Goal: Use online tool/utility

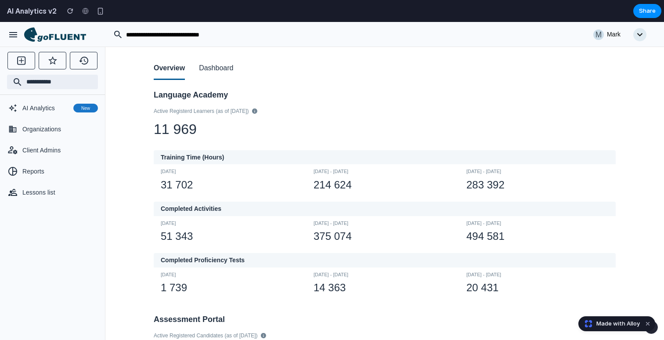
click at [232, 73] on button "Dashboard" at bounding box center [216, 69] width 34 height 22
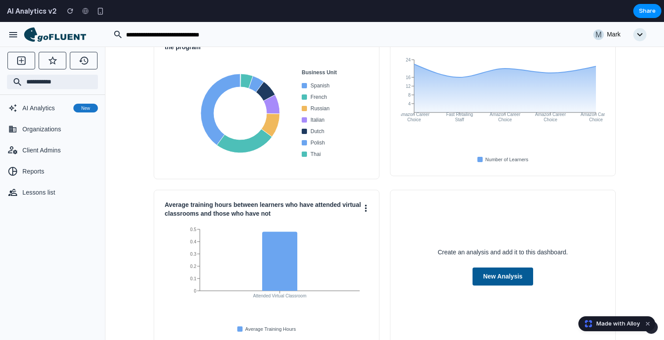
scroll to position [94, 0]
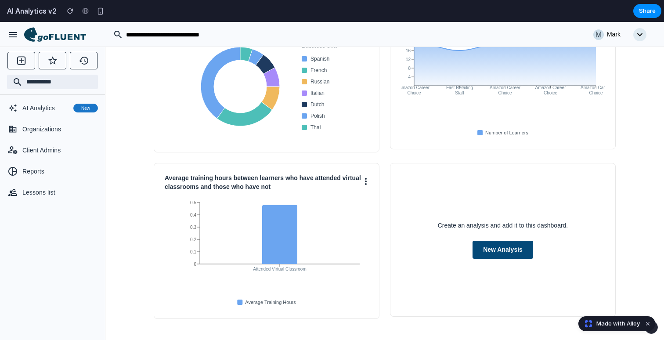
click at [502, 248] on button "New Analysis" at bounding box center [503, 250] width 61 height 18
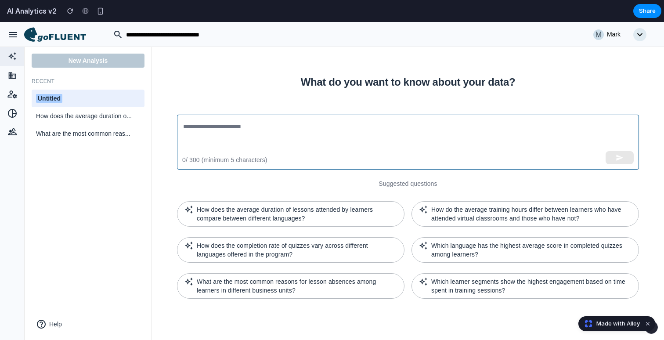
click at [348, 144] on textarea at bounding box center [408, 142] width 450 height 40
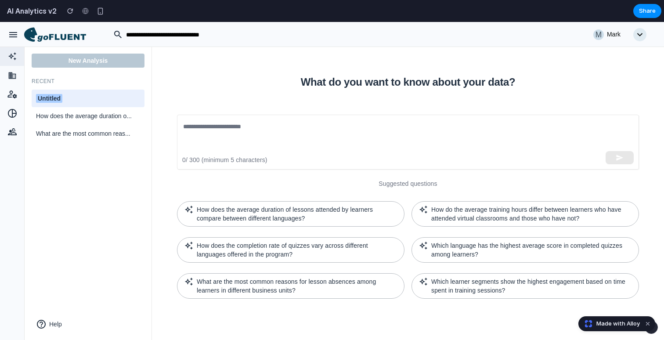
click at [76, 98] on div "Untitled" at bounding box center [88, 98] width 104 height 9
type input "****"
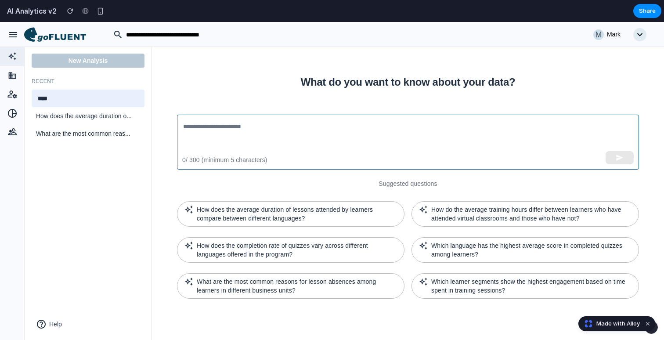
click at [264, 138] on textarea at bounding box center [408, 142] width 450 height 40
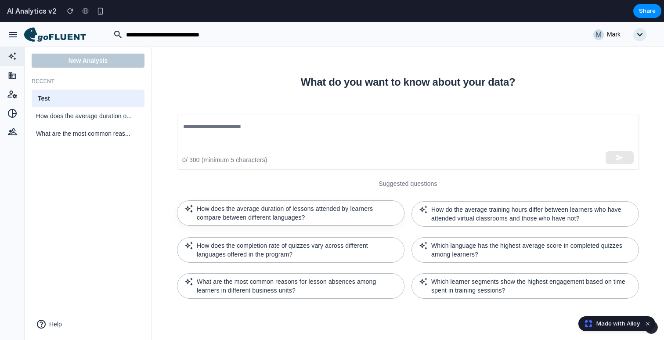
click at [386, 206] on p "How does the average duration of lessons attended by learners compare between d…" at bounding box center [297, 213] width 200 height 18
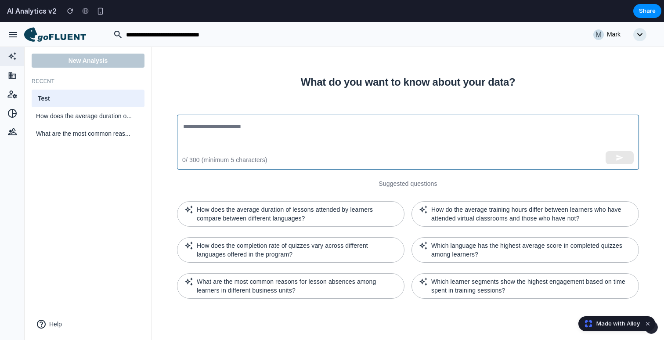
click at [348, 131] on textarea at bounding box center [408, 142] width 450 height 40
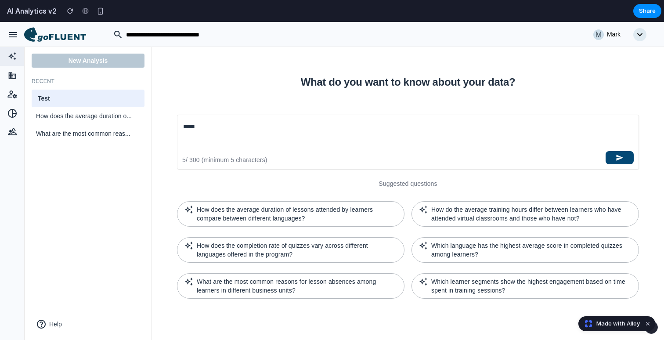
type textarea "*****"
click at [622, 159] on icon "button" at bounding box center [620, 158] width 8 height 8
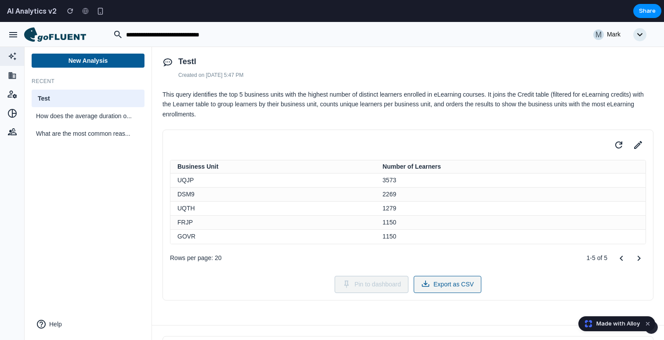
click at [472, 283] on button "Export as CSV" at bounding box center [448, 284] width 68 height 17
click at [634, 145] on icon at bounding box center [638, 145] width 12 height 12
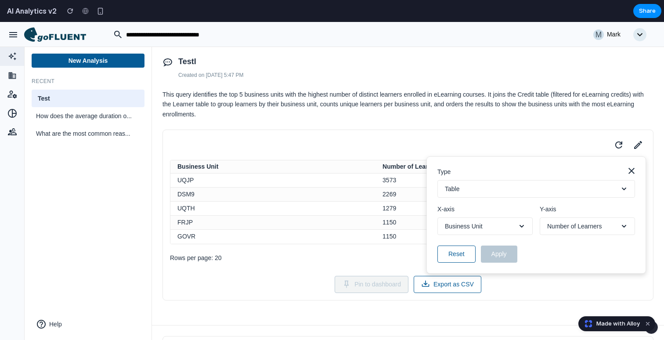
click at [520, 192] on button "Table" at bounding box center [537, 189] width 198 height 18
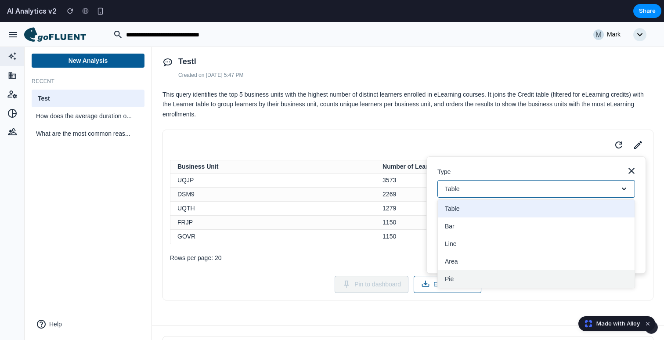
click at [479, 274] on button "Pie" at bounding box center [536, 279] width 197 height 18
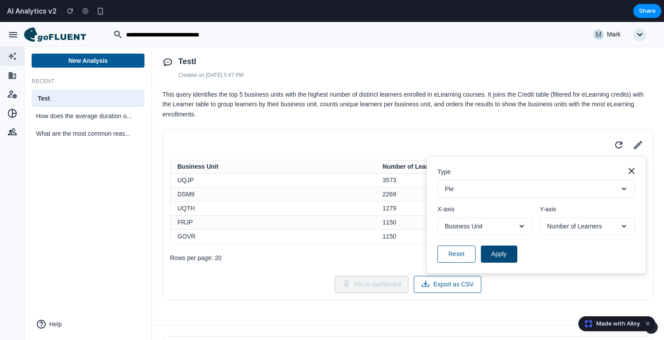
click at [508, 258] on button "Apply" at bounding box center [499, 254] width 36 height 17
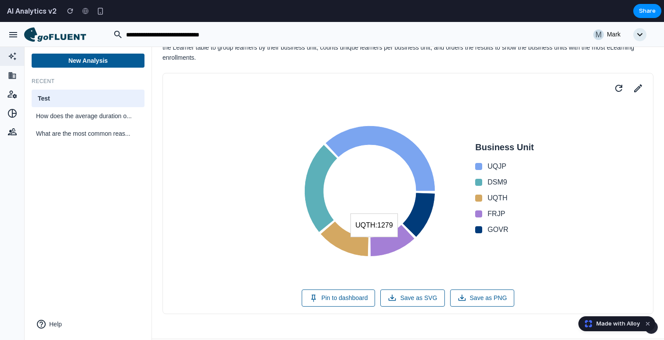
scroll to position [57, 0]
click at [329, 301] on button "Pin to dashboard" at bounding box center [339, 298] width 74 height 17
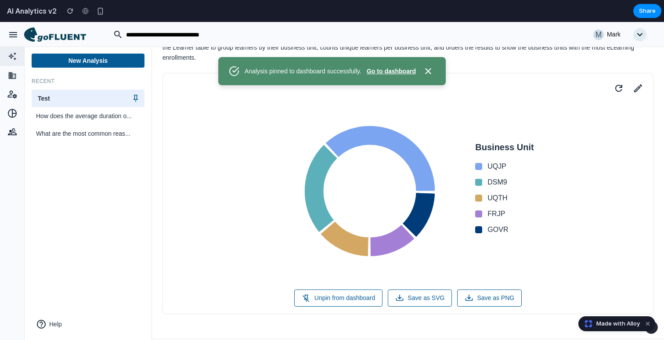
click at [407, 68] on button "Go to dashboard" at bounding box center [391, 71] width 49 height 9
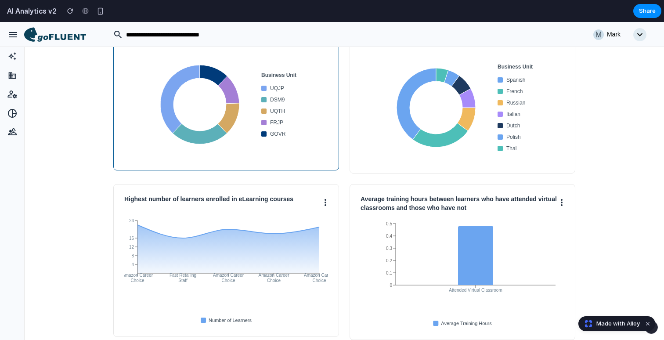
scroll to position [0, 0]
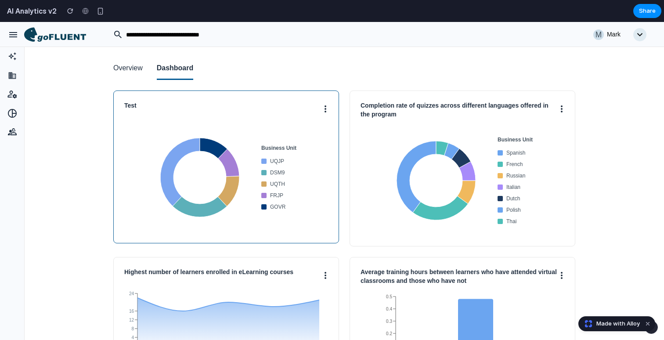
click at [327, 111] on button at bounding box center [325, 108] width 5 height 14
click at [295, 133] on button "Unpin" at bounding box center [292, 128] width 69 height 21
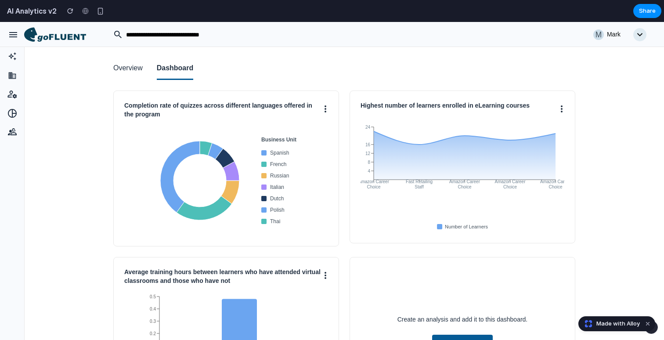
click at [123, 72] on button "Overview" at bounding box center [127, 69] width 29 height 22
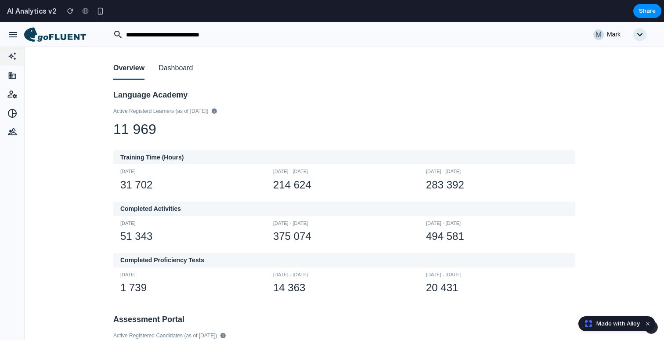
click at [7, 54] on icon at bounding box center [12, 56] width 11 height 9
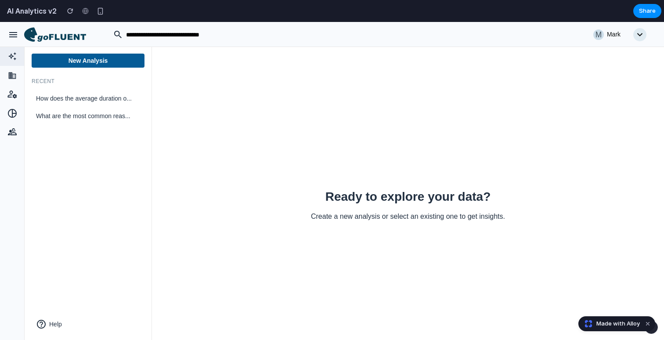
click at [13, 38] on div "button" at bounding box center [13, 34] width 11 height 11
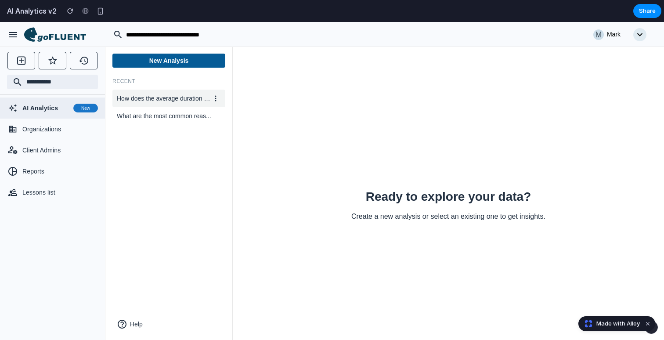
click at [218, 100] on icon at bounding box center [215, 98] width 7 height 7
click at [196, 133] on button "Delete" at bounding box center [185, 137] width 69 height 21
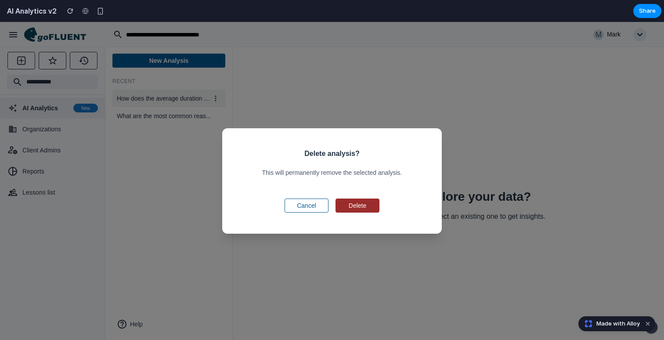
click at [364, 209] on button "Delete" at bounding box center [358, 206] width 44 height 14
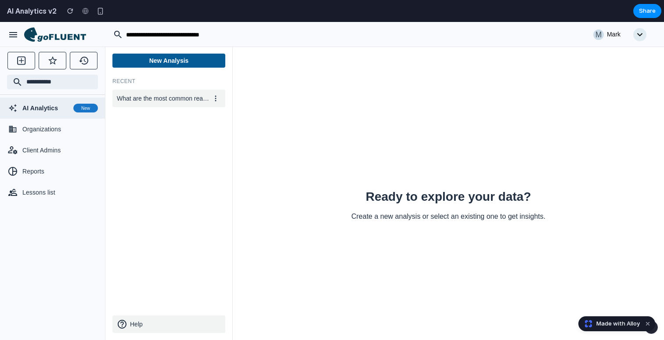
click at [148, 326] on button "Help" at bounding box center [168, 324] width 113 height 18
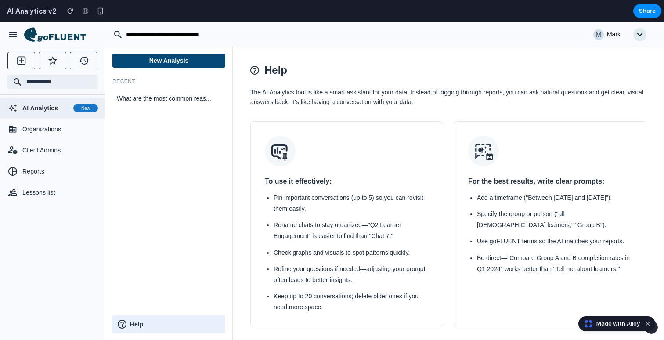
click at [202, 63] on button "New Analysis" at bounding box center [168, 61] width 113 height 14
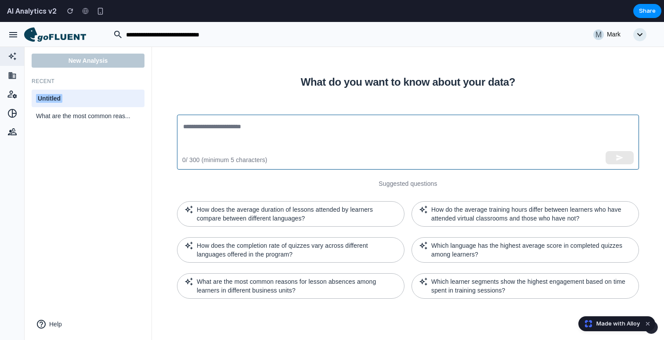
click at [315, 138] on textarea at bounding box center [408, 142] width 450 height 40
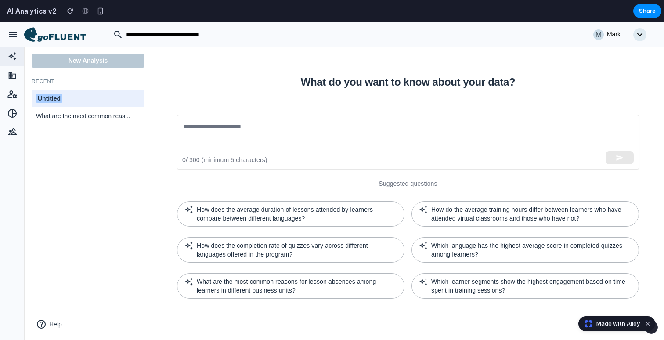
click at [11, 36] on icon "button" at bounding box center [13, 34] width 8 height 5
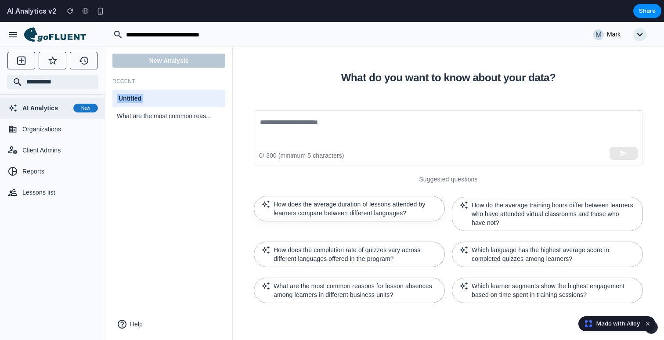
click at [314, 200] on p "How does the average duration of lessons attended by learners compare between d…" at bounding box center [356, 209] width 164 height 18
